Goal: Use online tool/utility: Utilize a website feature to perform a specific function

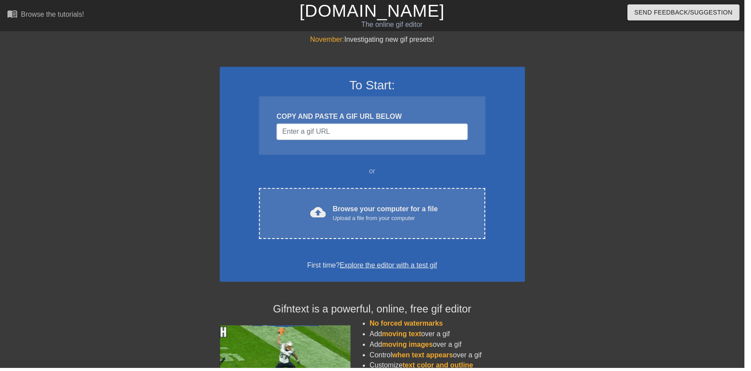
click at [444, 208] on div "cloud_upload Browse your computer for a file Upload a file from your computer" at bounding box center [375, 215] width 191 height 20
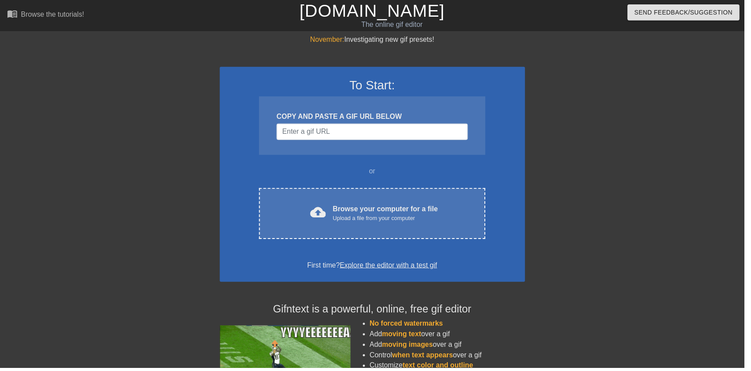
click at [430, 197] on div "cloud_upload Browse your computer for a file Upload a file from your computer C…" at bounding box center [375, 215] width 228 height 51
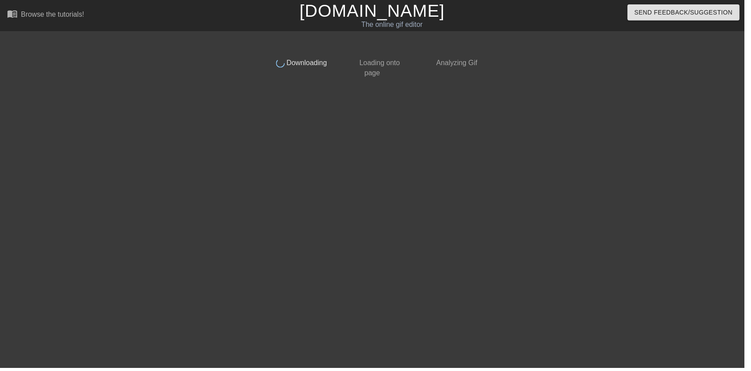
click at [529, 106] on div at bounding box center [562, 167] width 132 height 264
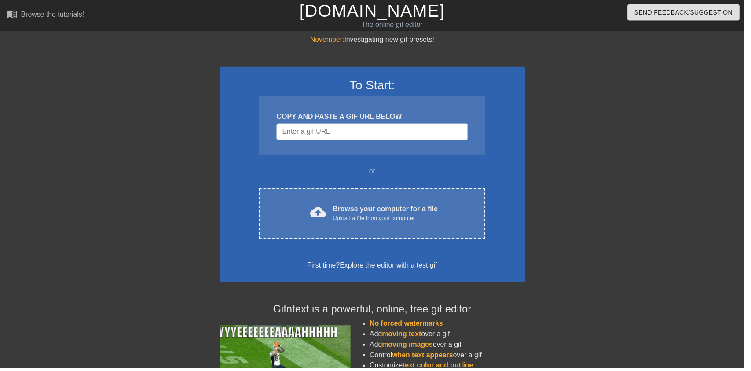
click at [412, 213] on div "Browse your computer for a file Upload a file from your computer" at bounding box center [388, 214] width 106 height 19
